Goal: Task Accomplishment & Management: Use online tool/utility

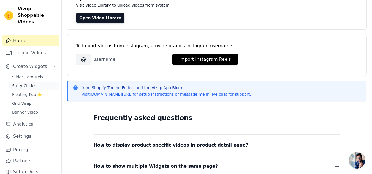
scroll to position [51, 0]
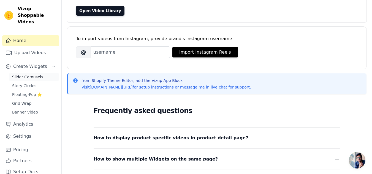
click at [33, 74] on span "Slider Carousels" at bounding box center [27, 77] width 31 height 6
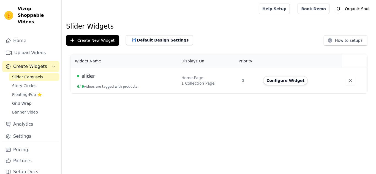
click at [90, 76] on span "slider" at bounding box center [87, 76] width 13 height 8
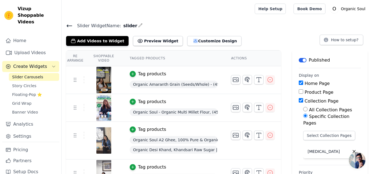
click at [307, 116] on input "Specific Collection Pages" at bounding box center [305, 116] width 4 height 4
click at [303, 101] on input "Collection Page" at bounding box center [301, 100] width 4 height 4
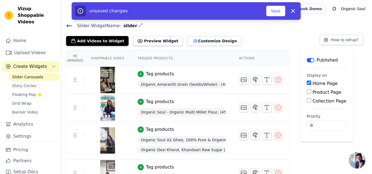
click at [307, 100] on input "Collection Page" at bounding box center [309, 100] width 4 height 4
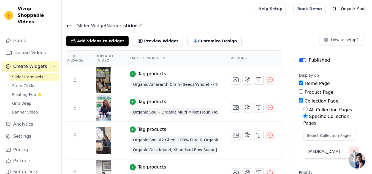
click at [354, 151] on icon "button" at bounding box center [354, 152] width 2 height 2
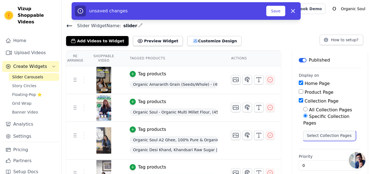
click at [332, 135] on button "Select Collection Pages" at bounding box center [329, 135] width 52 height 9
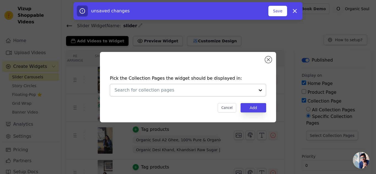
click at [203, 85] on div at bounding box center [185, 90] width 140 height 12
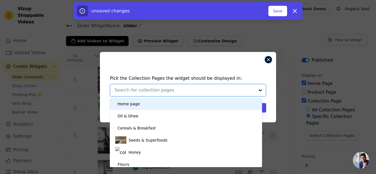
click at [270, 58] on button "Close modal" at bounding box center [268, 59] width 7 height 7
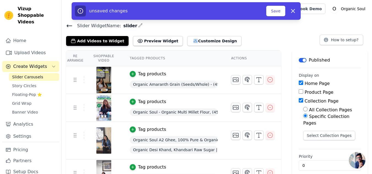
click at [303, 100] on input "Collection Page" at bounding box center [301, 100] width 4 height 4
checkbox input "false"
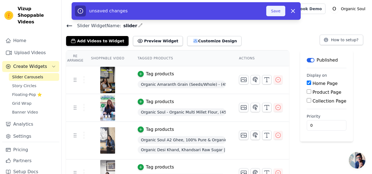
click at [277, 12] on button "Save" at bounding box center [275, 11] width 19 height 10
